Goal: Information Seeking & Learning: Learn about a topic

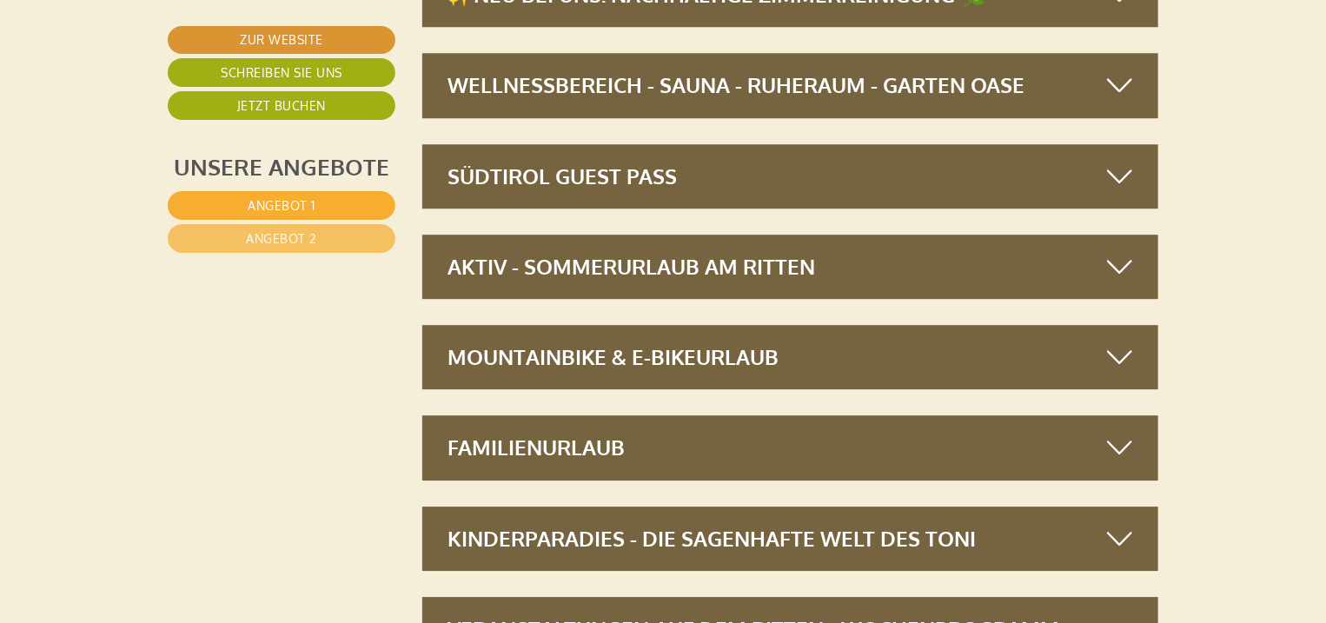
scroll to position [5771, 0]
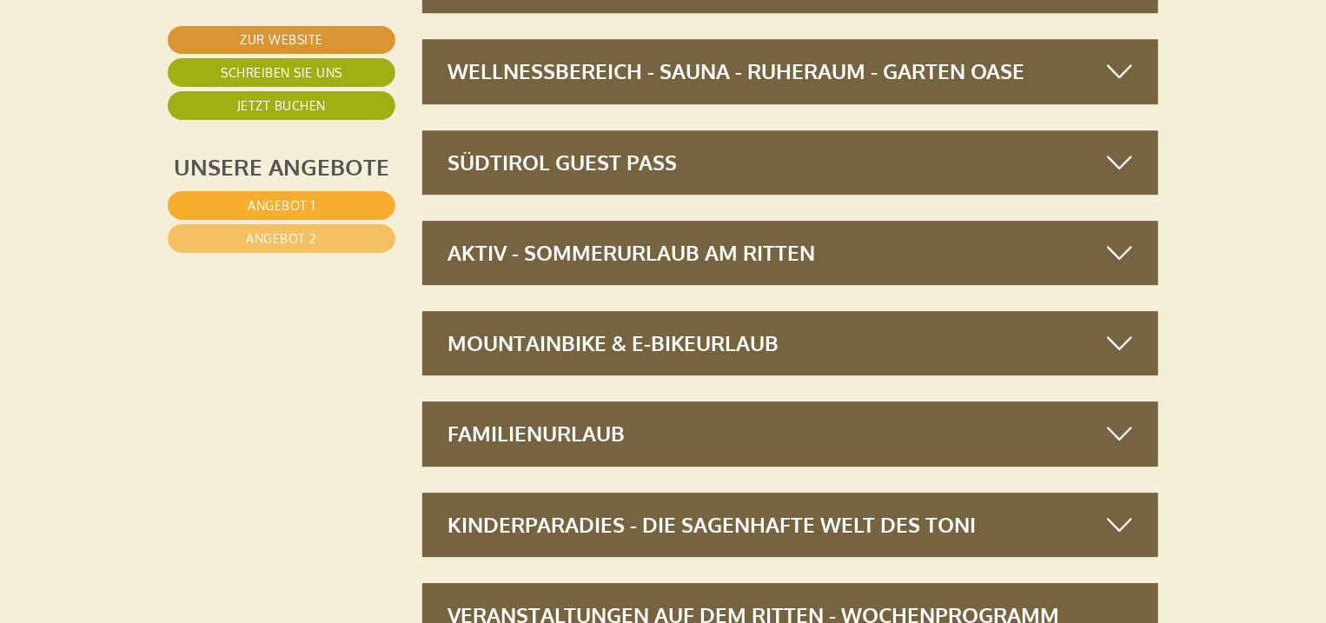
click at [960, 348] on div "MOUNTAINBIKE & E-BIKEURLAUB" at bounding box center [790, 343] width 737 height 64
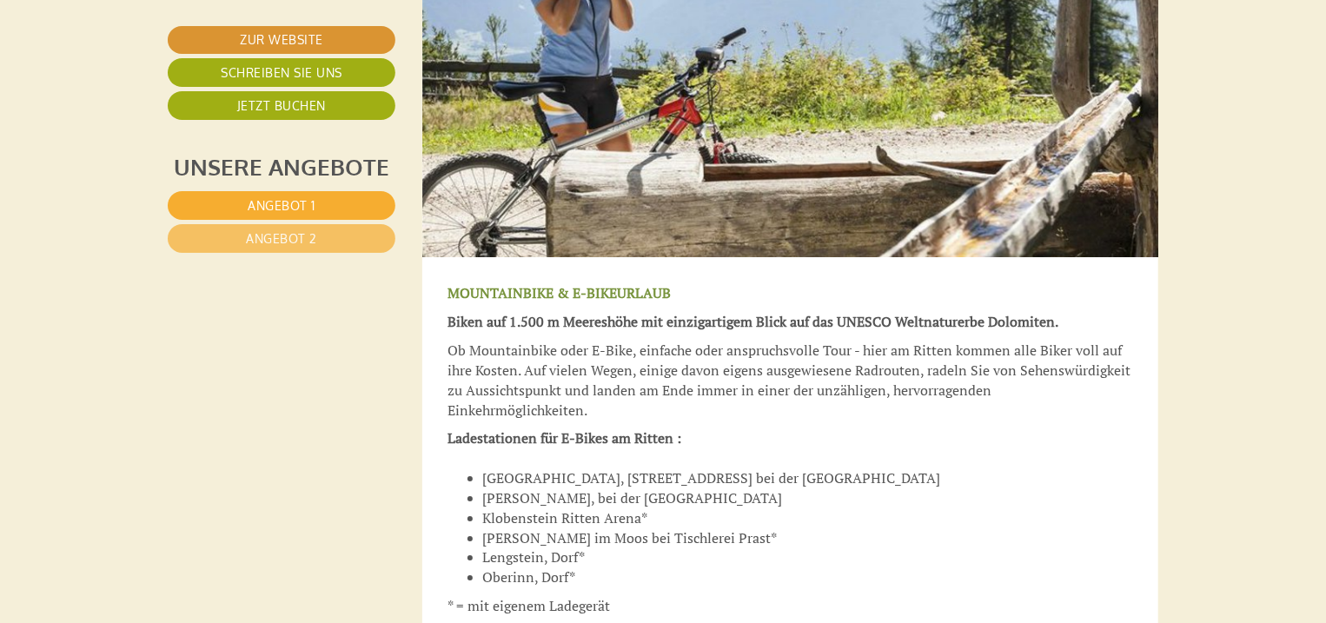
scroll to position [5840, 0]
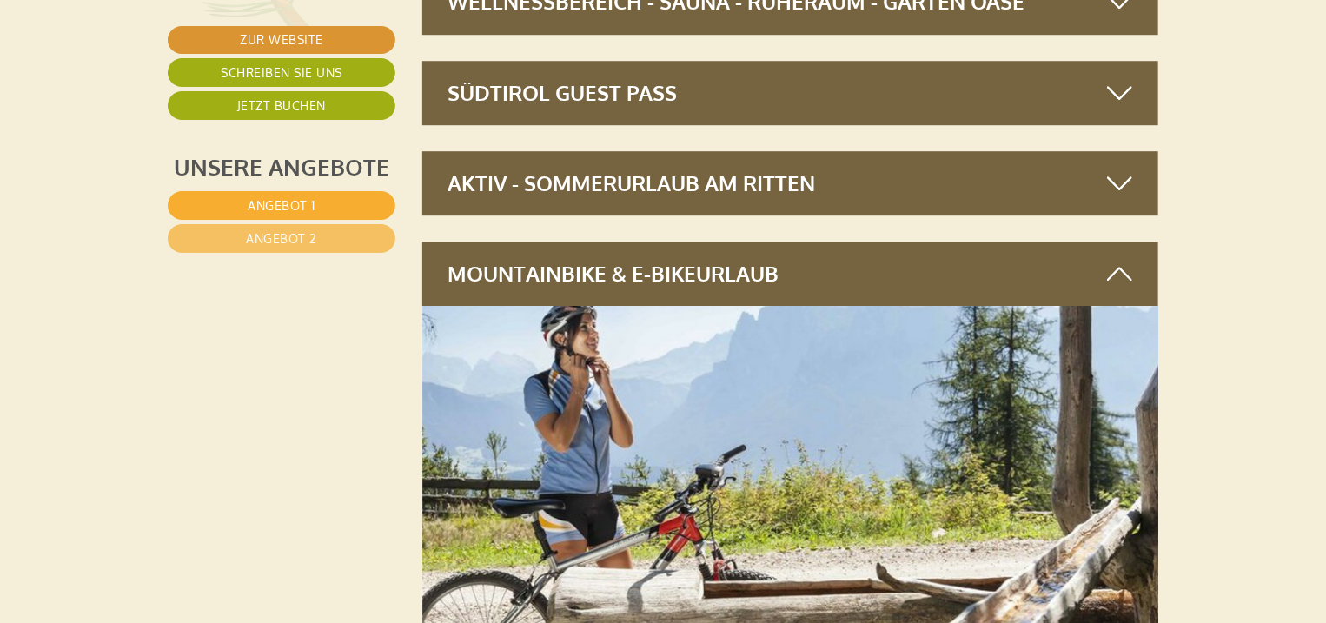
click at [1132, 269] on icon at bounding box center [1119, 274] width 25 height 30
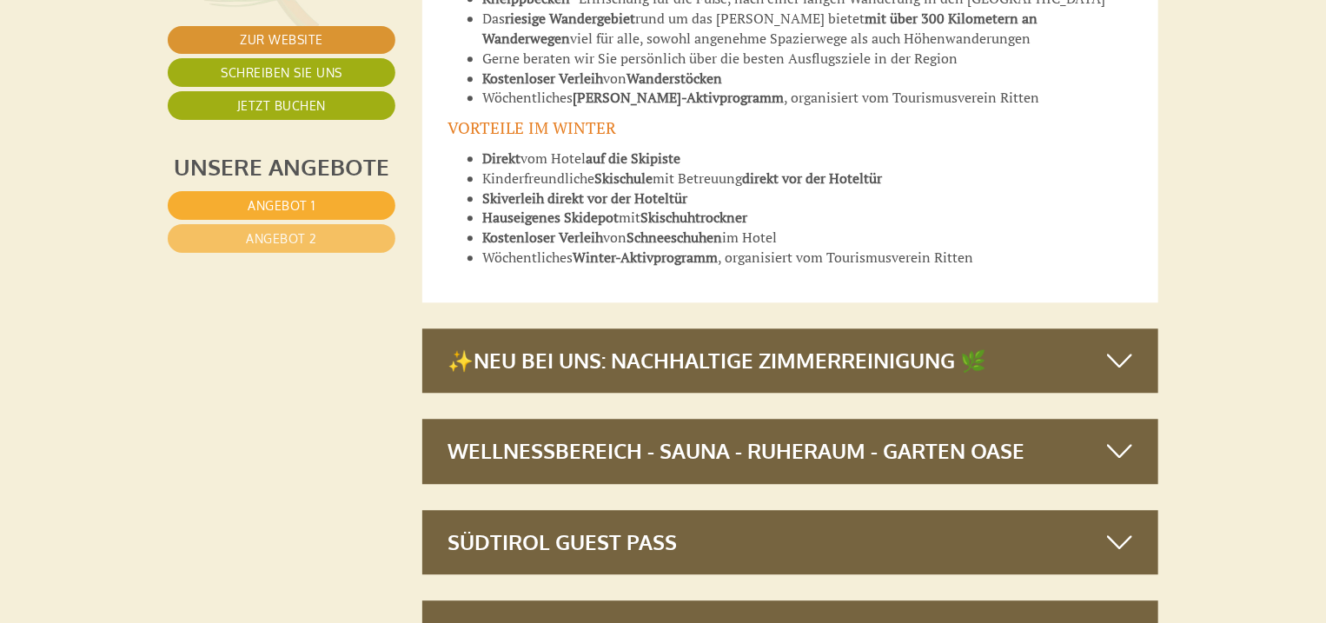
scroll to position [5530, 0]
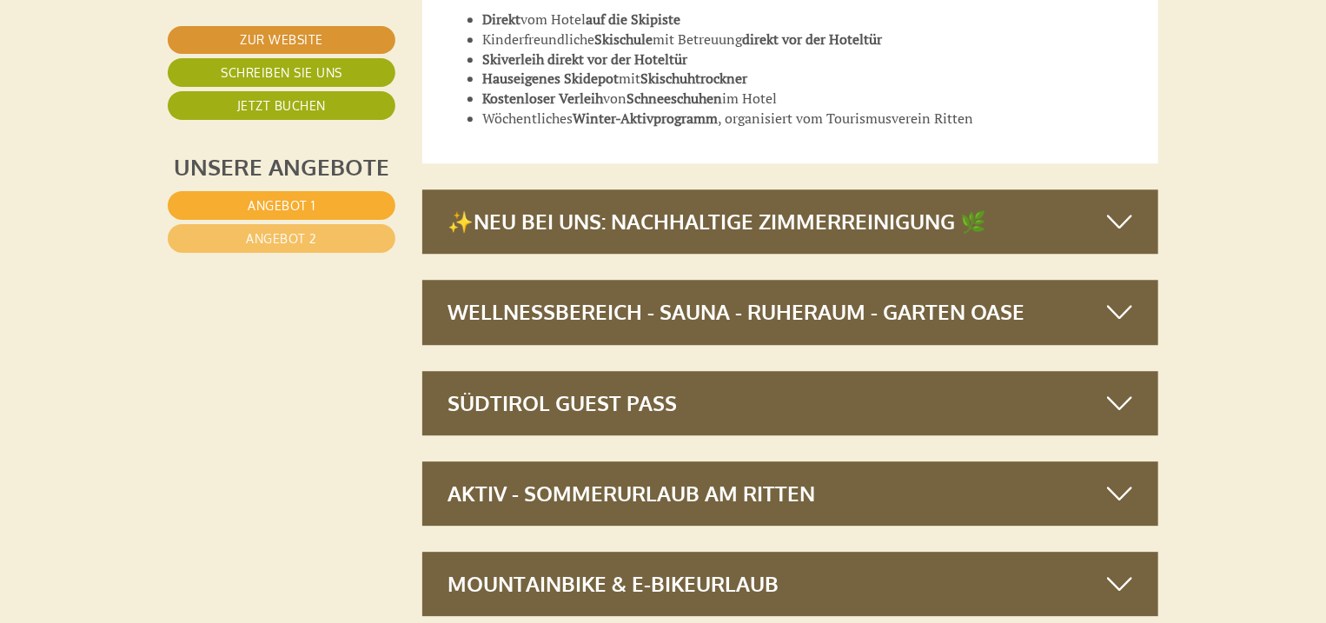
click at [1115, 221] on icon at bounding box center [1119, 222] width 25 height 30
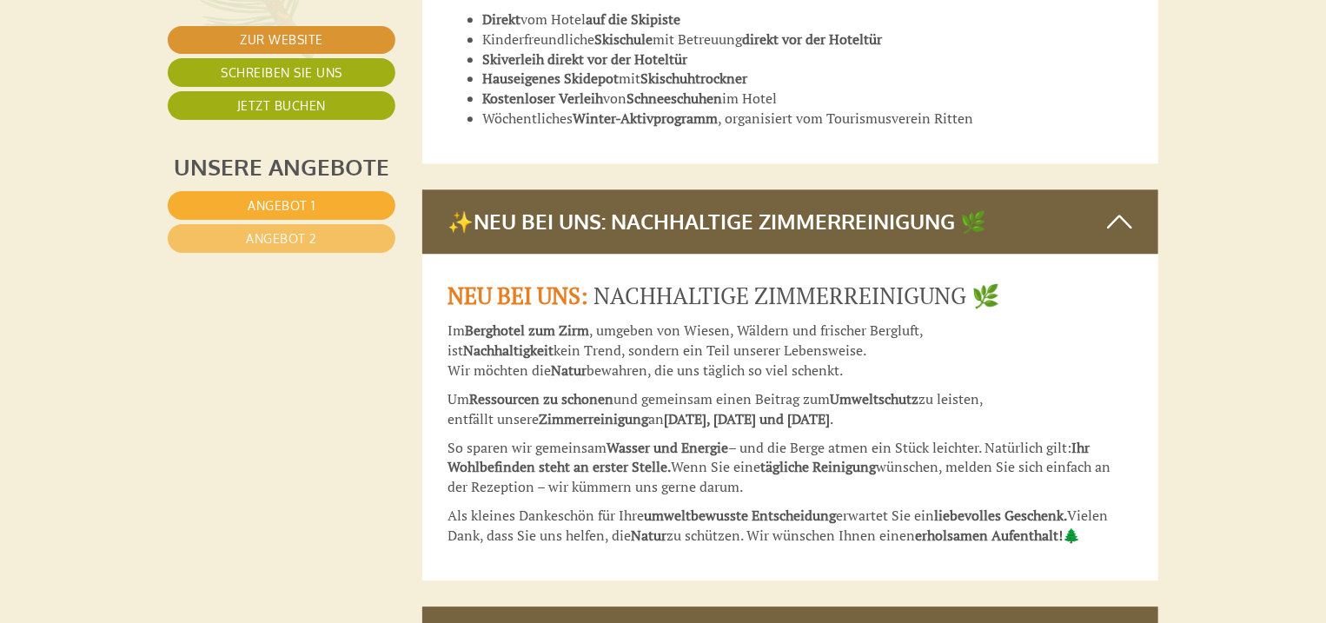
click at [1126, 216] on icon at bounding box center [1119, 222] width 25 height 30
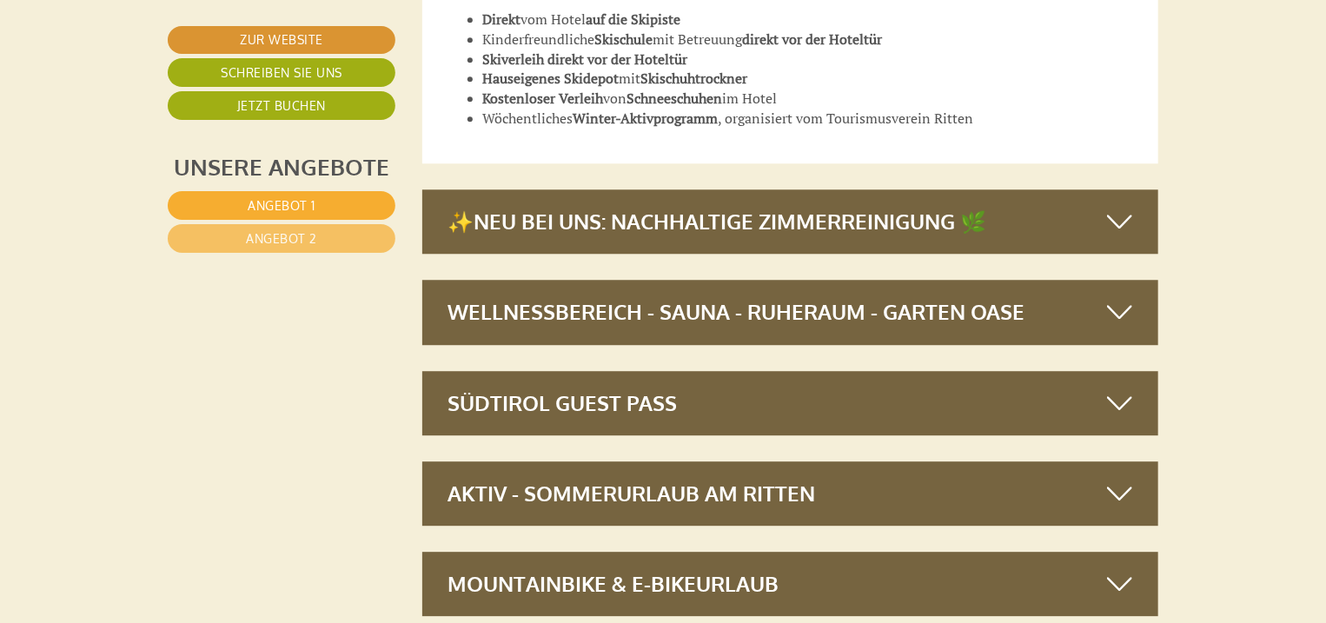
click at [1083, 305] on div "Wellnessbereich - Sauna - Ruheraum - Garten Oase" at bounding box center [790, 312] width 737 height 64
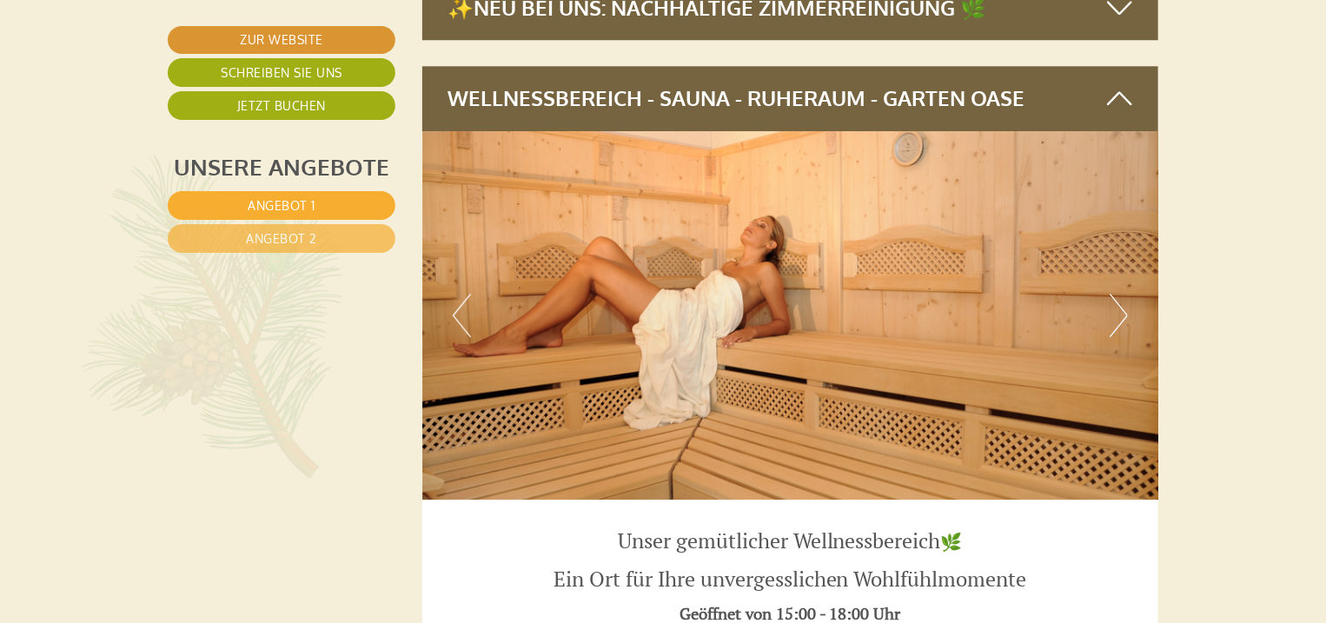
scroll to position [5808, 0]
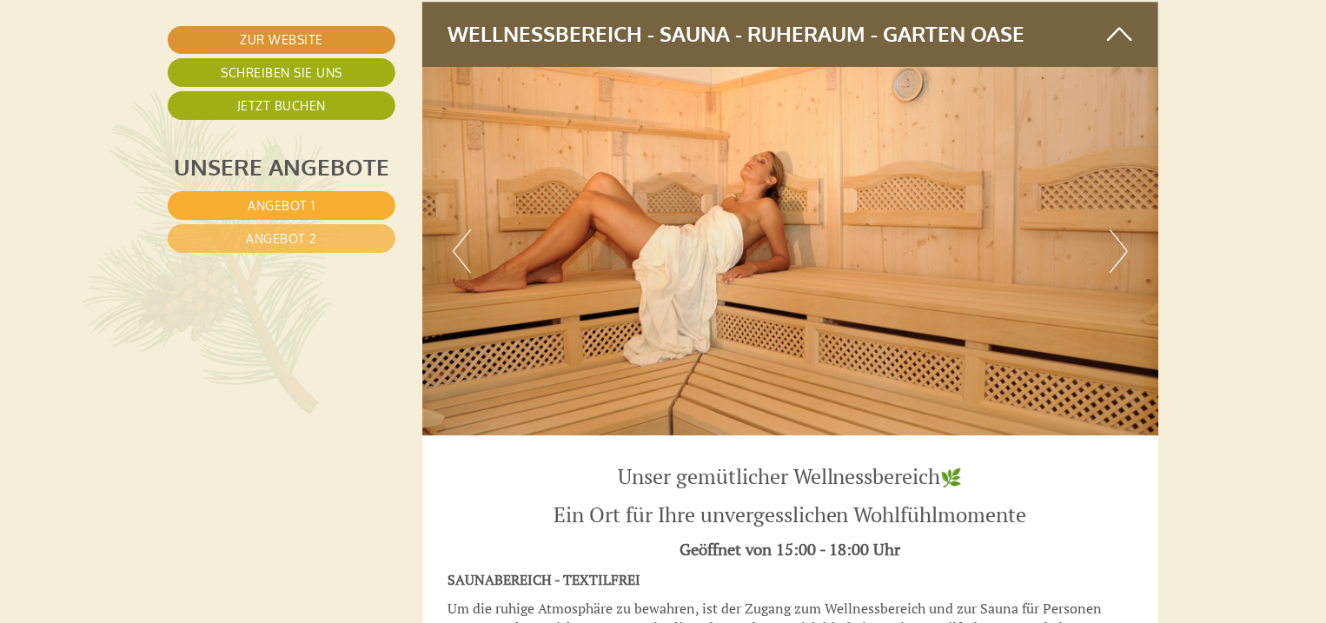
click at [1123, 236] on button "Next" at bounding box center [1119, 250] width 18 height 43
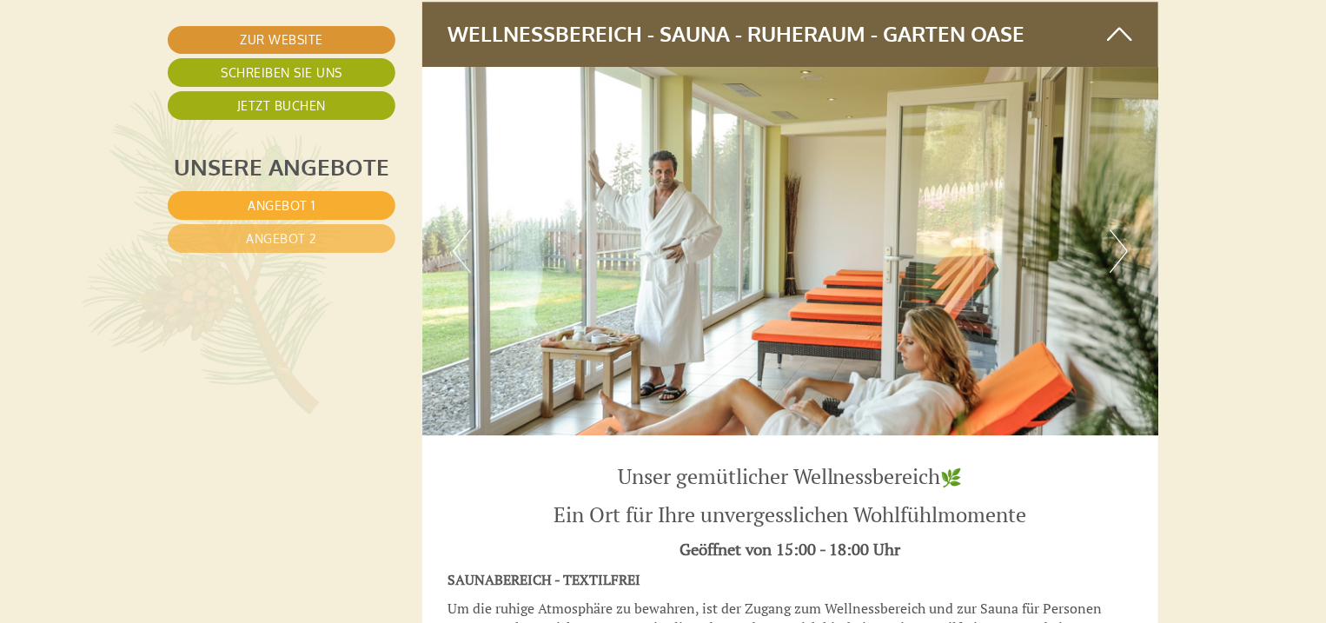
click at [1123, 236] on button "Next" at bounding box center [1119, 250] width 18 height 43
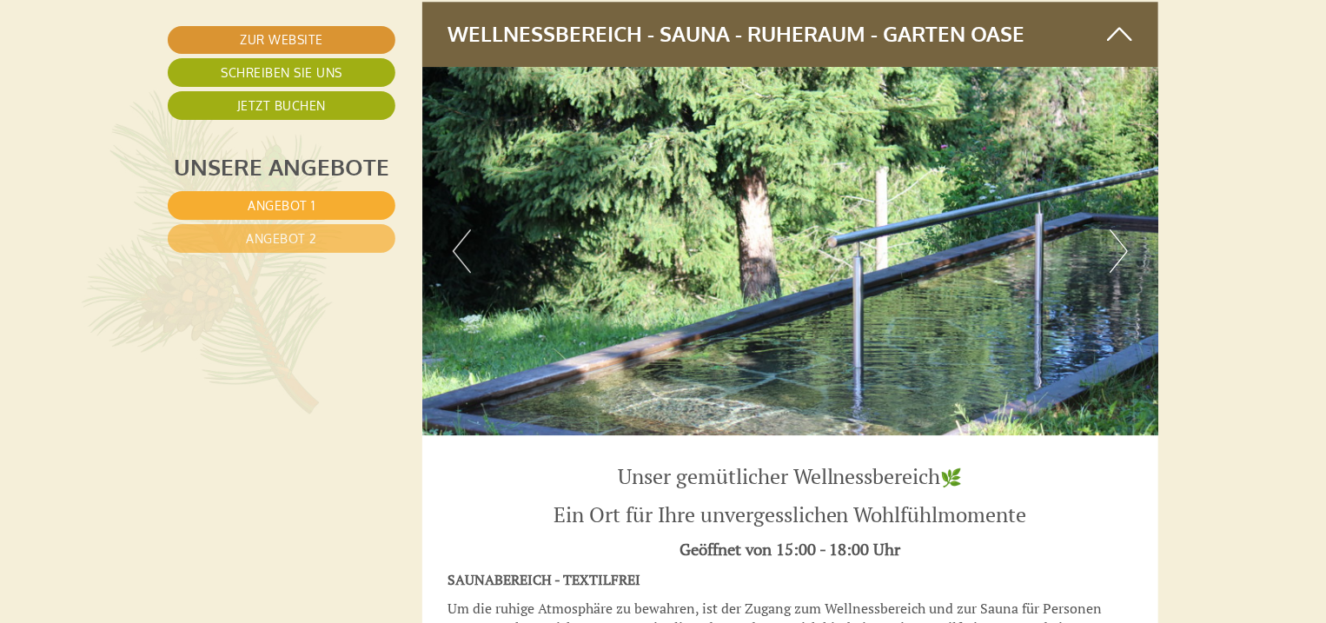
click at [480, 254] on img at bounding box center [790, 251] width 737 height 368
click at [473, 254] on img at bounding box center [790, 251] width 737 height 368
click at [462, 258] on button "Previous" at bounding box center [462, 250] width 18 height 43
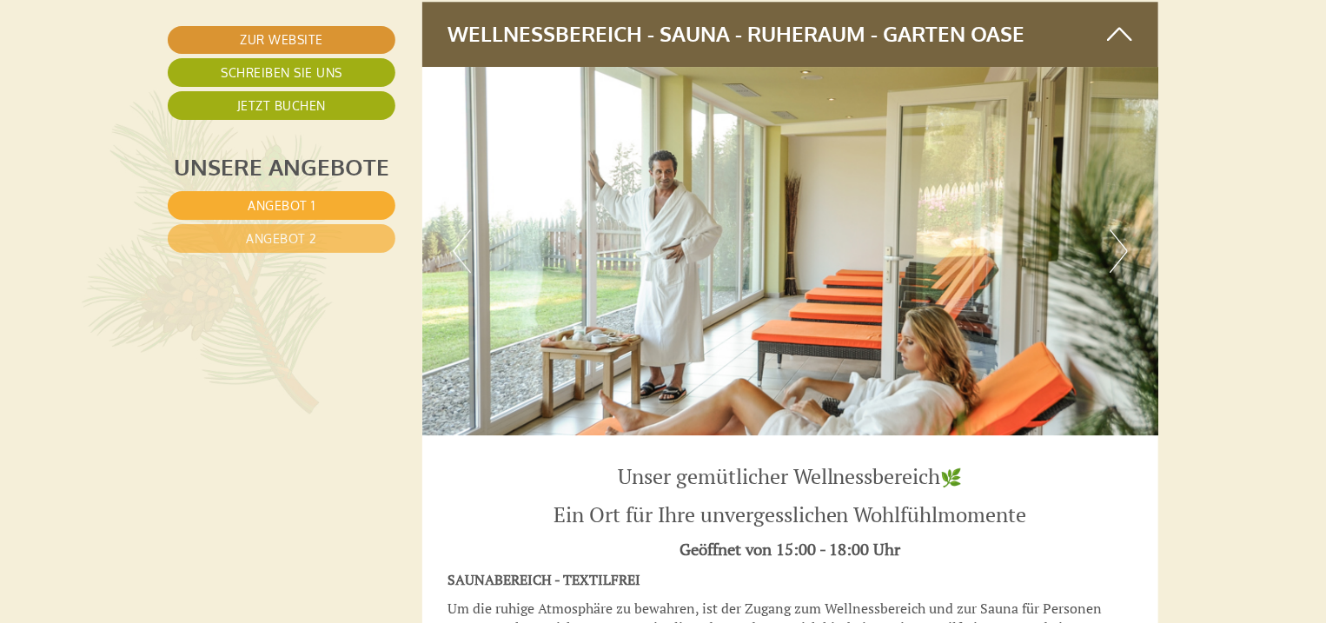
click at [1125, 242] on button "Next" at bounding box center [1119, 250] width 18 height 43
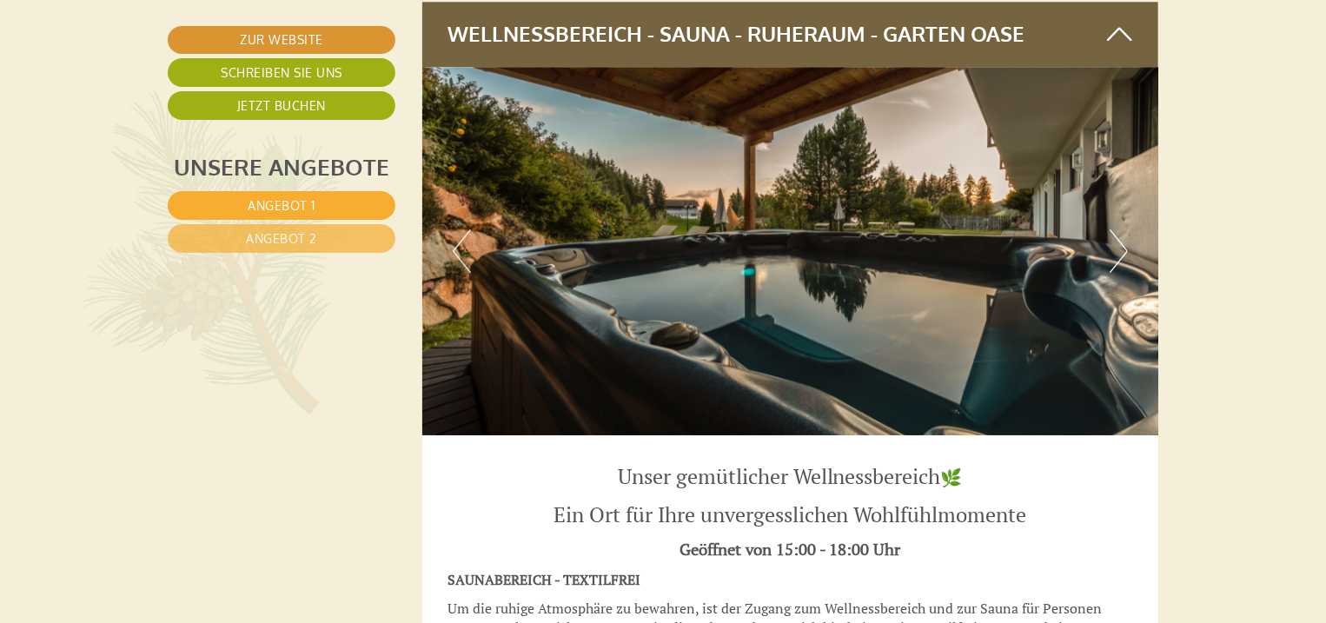
drag, startPoint x: 1125, startPoint y: 242, endPoint x: 1154, endPoint y: 242, distance: 29.5
click at [1154, 242] on div "Previous Next" at bounding box center [790, 251] width 737 height 368
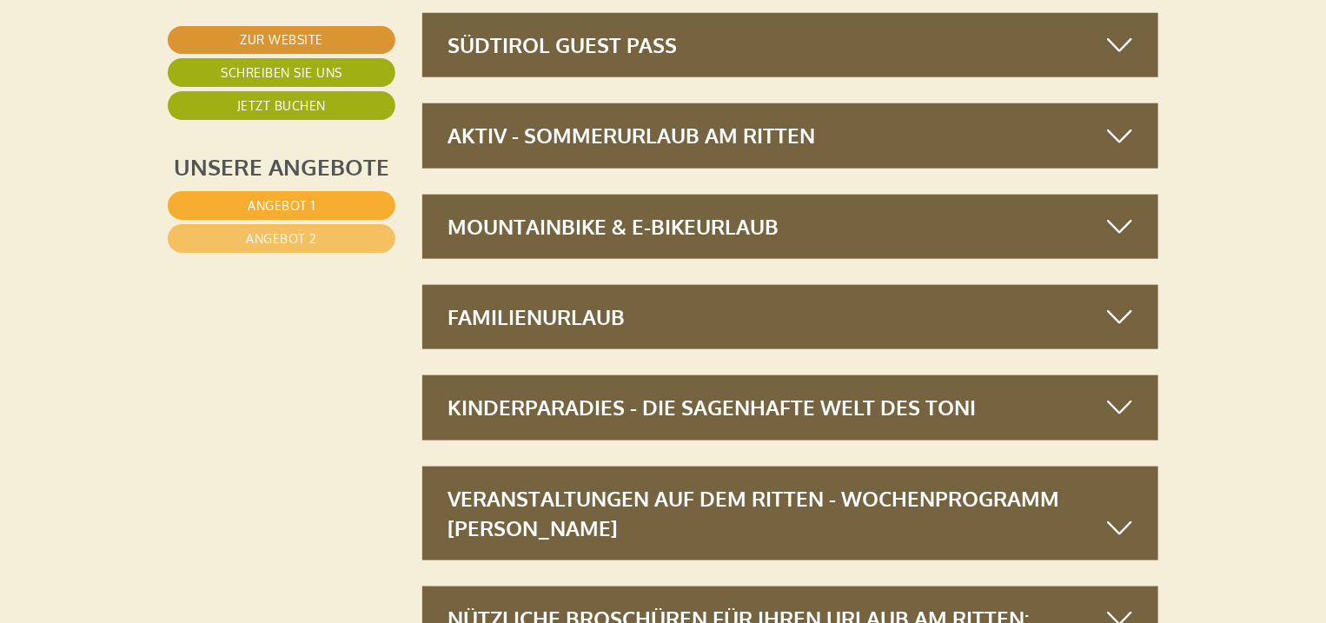
scroll to position [7894, 0]
